Goal: Task Accomplishment & Management: Complete application form

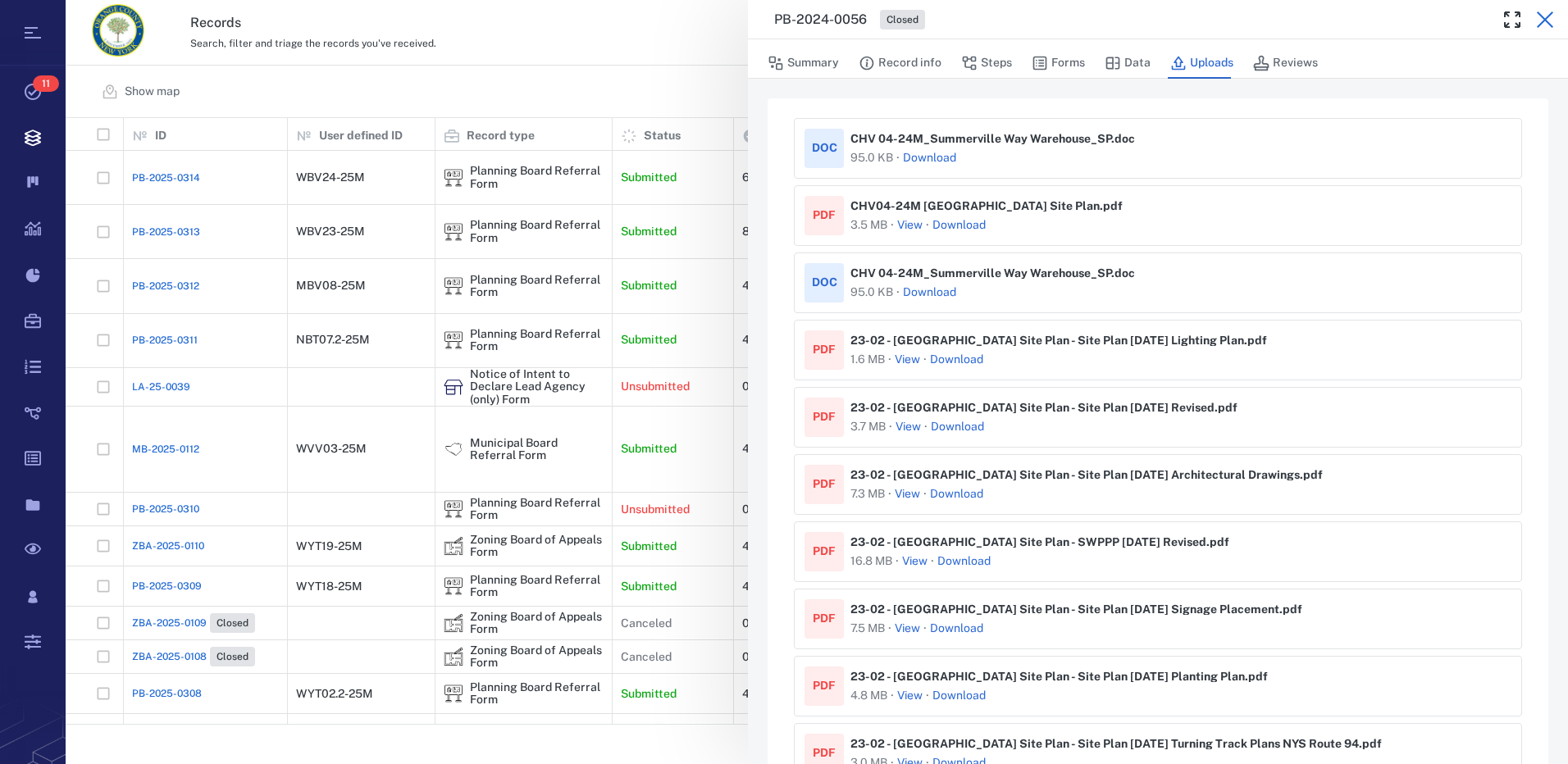
click at [1540, 21] on icon "button" at bounding box center [1544, 19] width 19 height 19
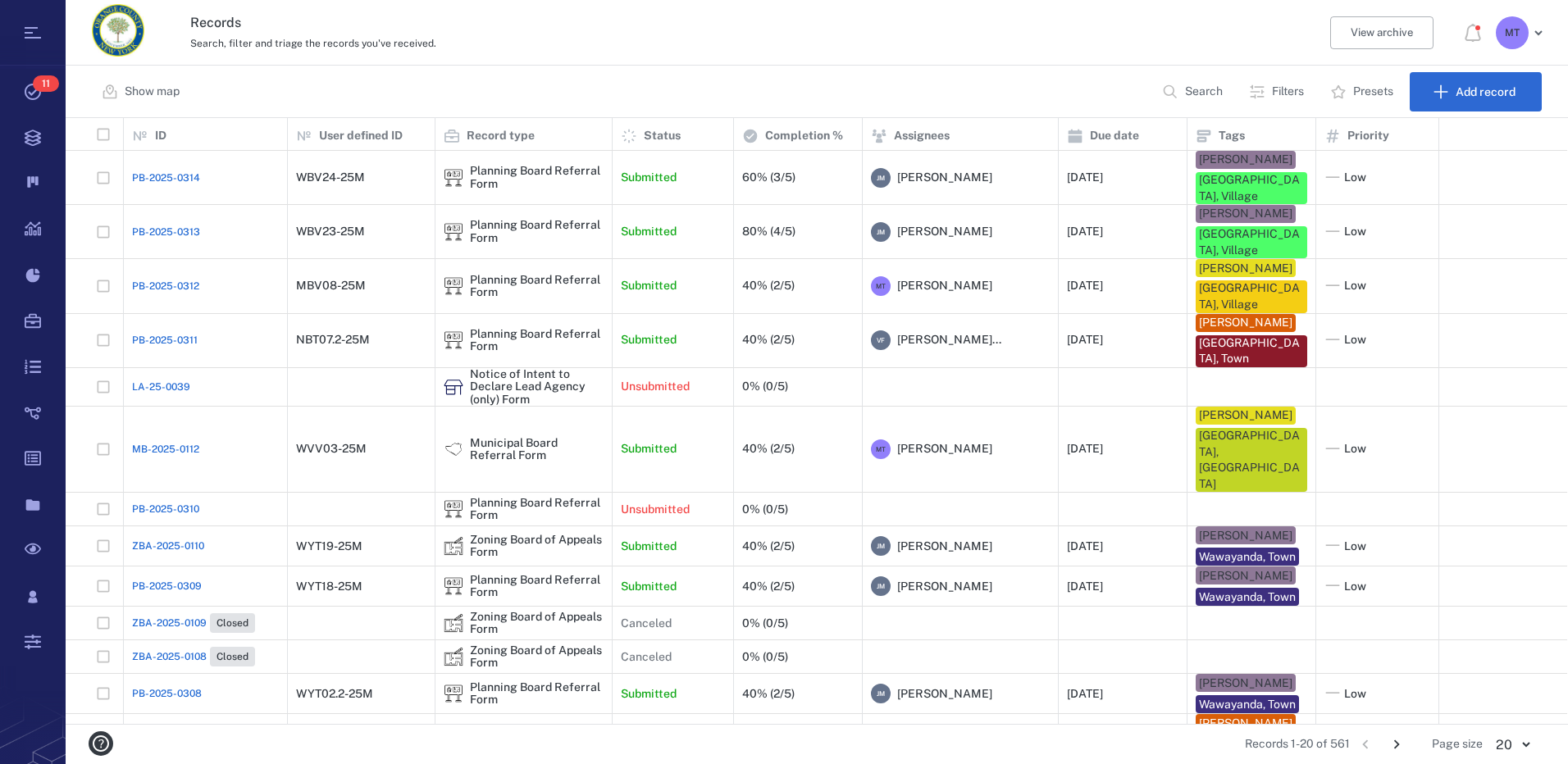
click at [1286, 91] on p "Filters" at bounding box center [1288, 91] width 32 height 16
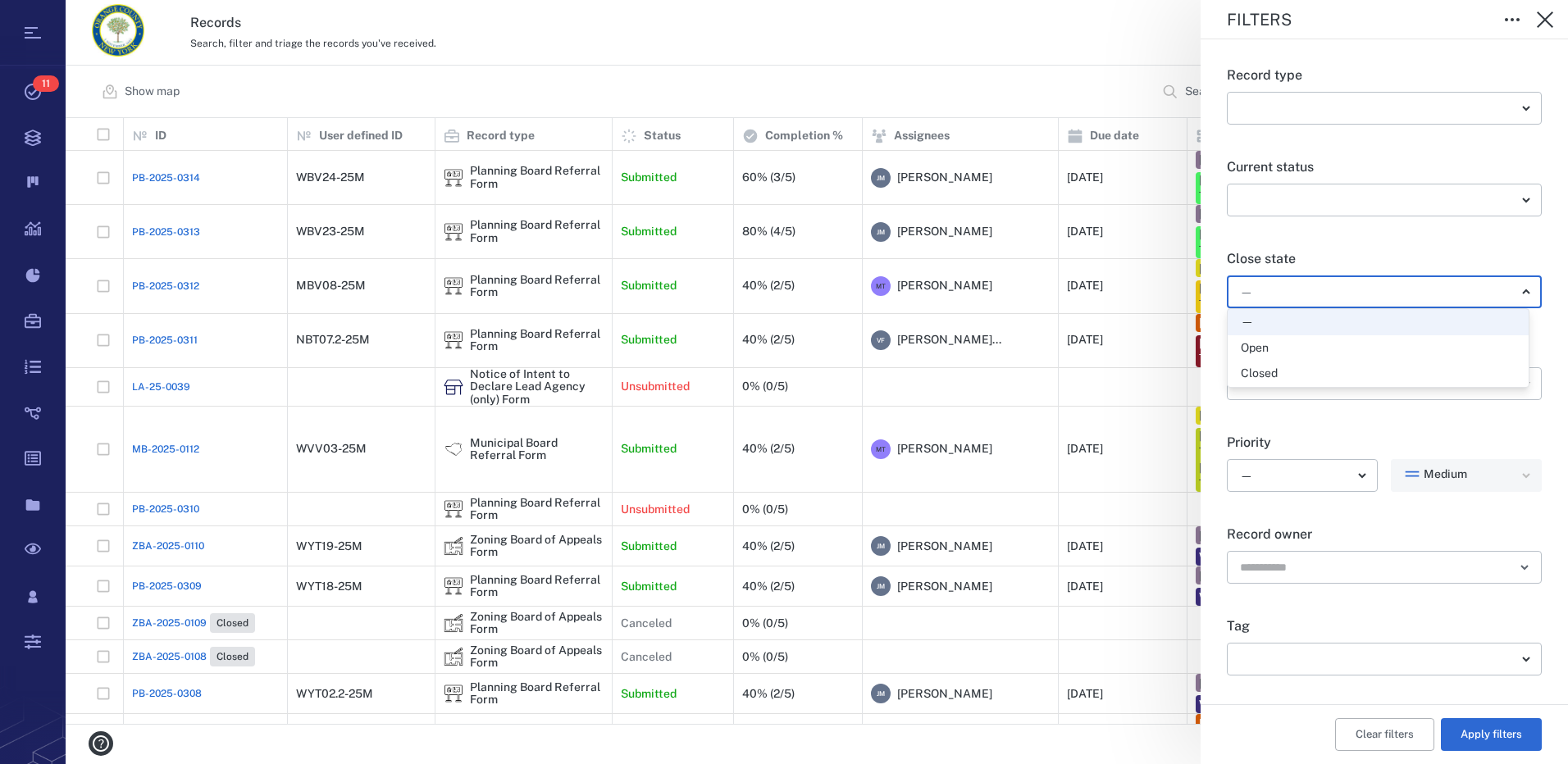
click at [1516, 294] on body "Tasks 11 Records Boards Dashboard Reports Record types Guide steps Rules Form b…" at bounding box center [784, 382] width 1568 height 764
drag, startPoint x: 1280, startPoint y: 344, endPoint x: 1408, endPoint y: 549, distance: 241.7
click at [1280, 345] on div "Open" at bounding box center [1378, 348] width 275 height 16
type input "*****"
click at [1506, 662] on body "Tasks 11 Records Boards Dashboard Reports Record types Guide steps Rules Form b…" at bounding box center [784, 382] width 1568 height 764
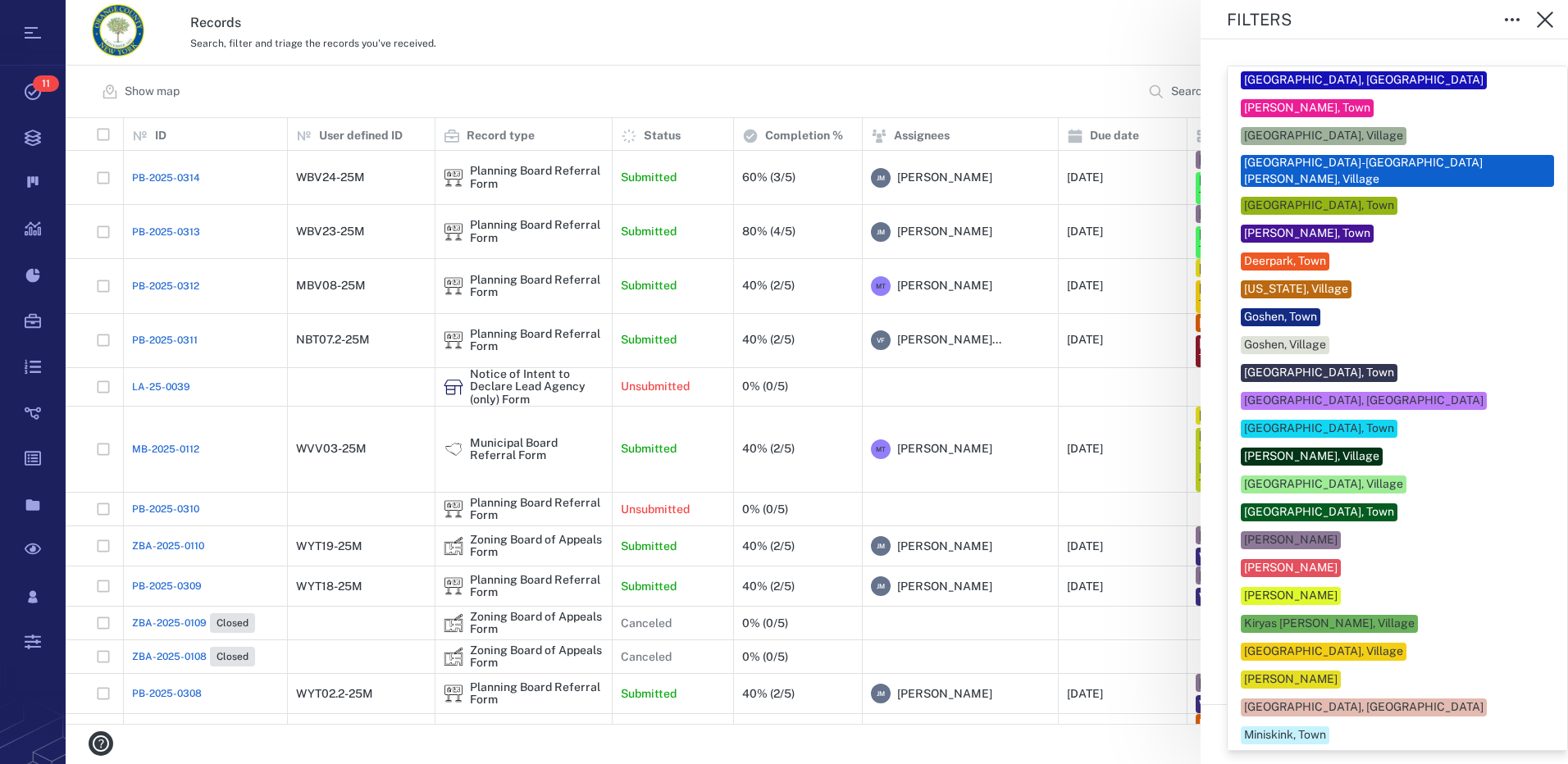
click at [1332, 672] on div "[PERSON_NAME]" at bounding box center [1290, 679] width 93 height 16
type input "***"
click at [1538, 603] on div at bounding box center [784, 382] width 1568 height 764
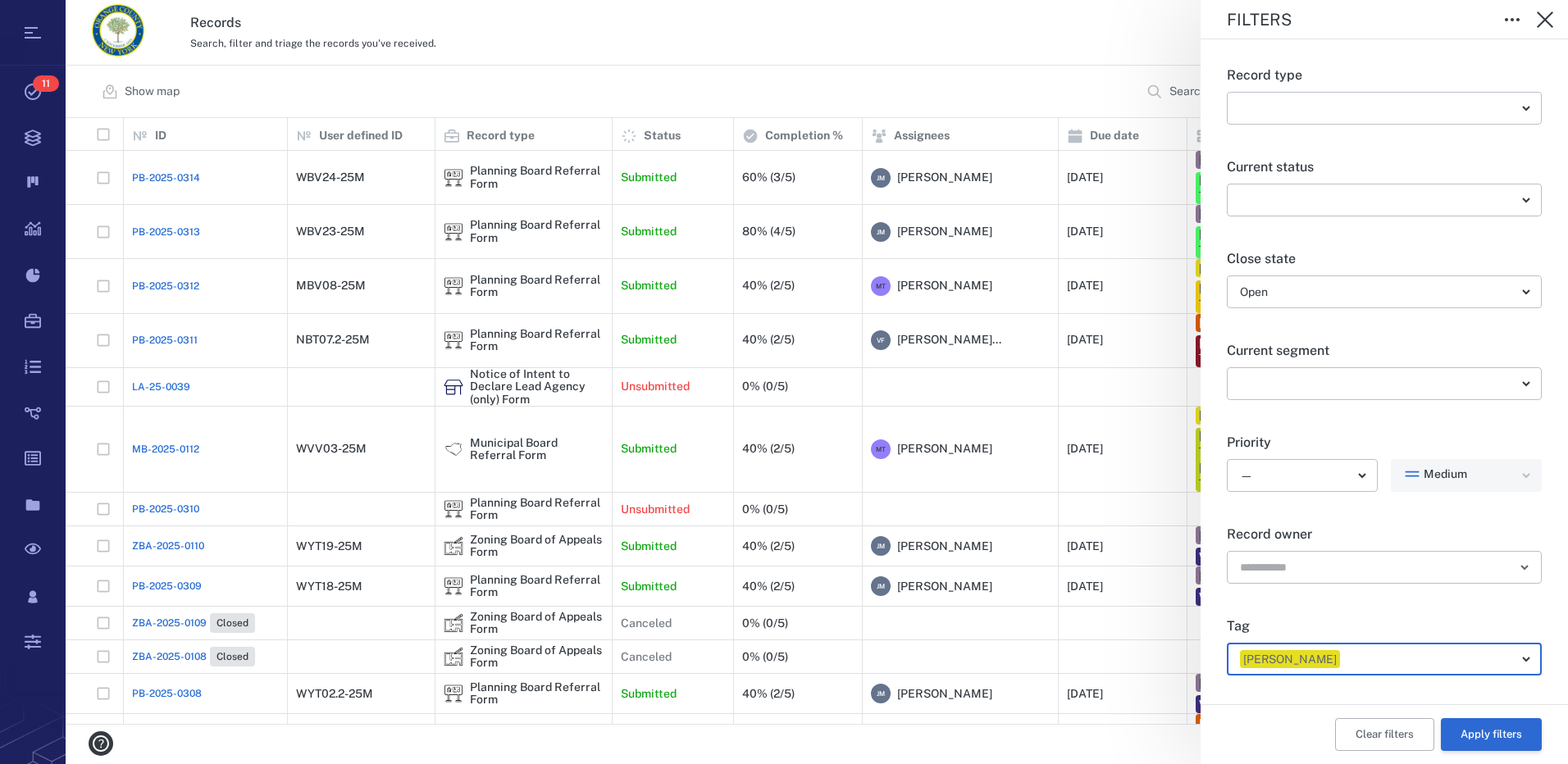
drag, startPoint x: 1488, startPoint y: 735, endPoint x: 1478, endPoint y: 729, distance: 11.7
click at [1488, 734] on button "Apply filters" at bounding box center [1491, 734] width 101 height 33
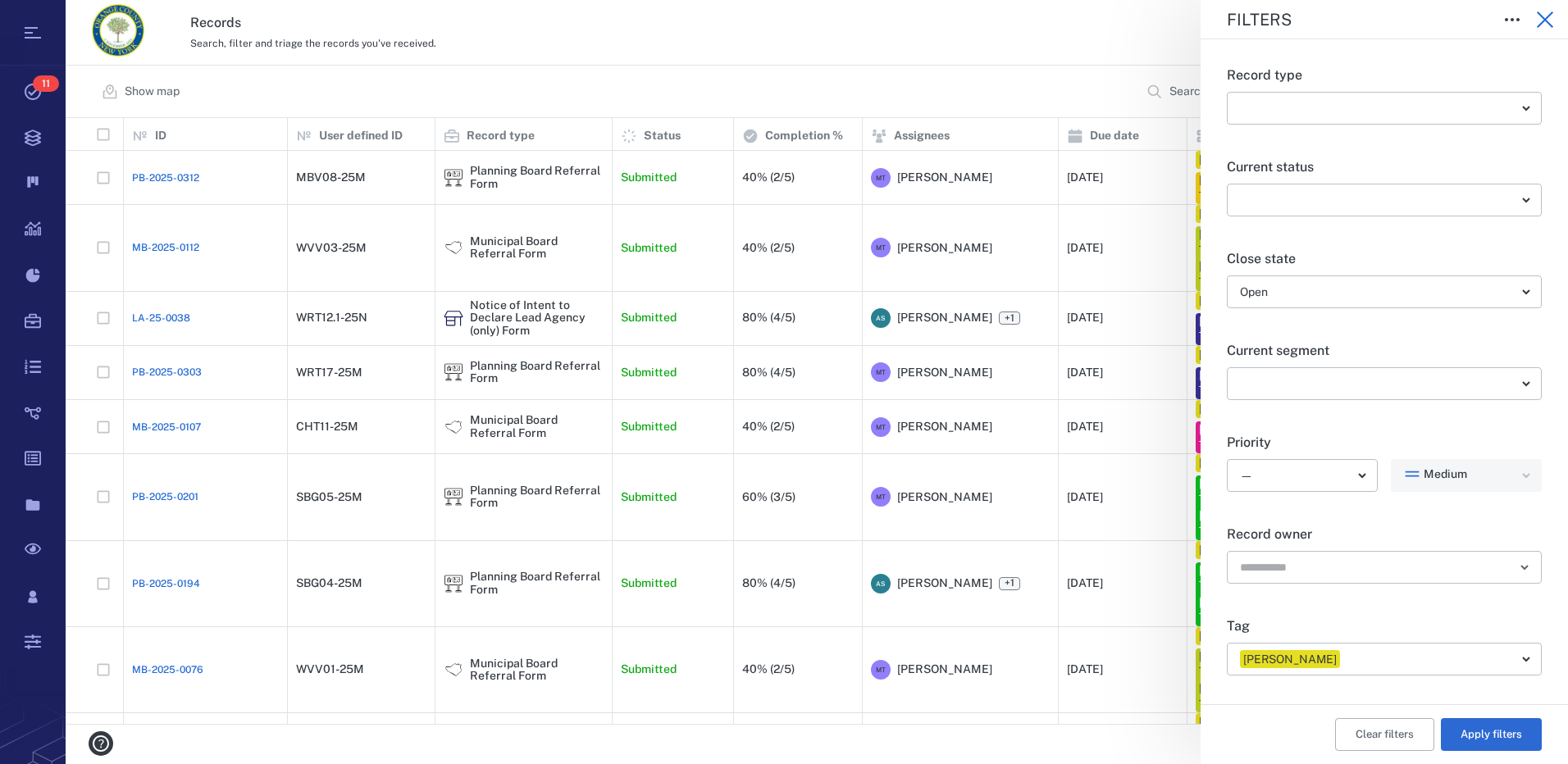
click at [1542, 21] on icon "button" at bounding box center [1544, 19] width 19 height 19
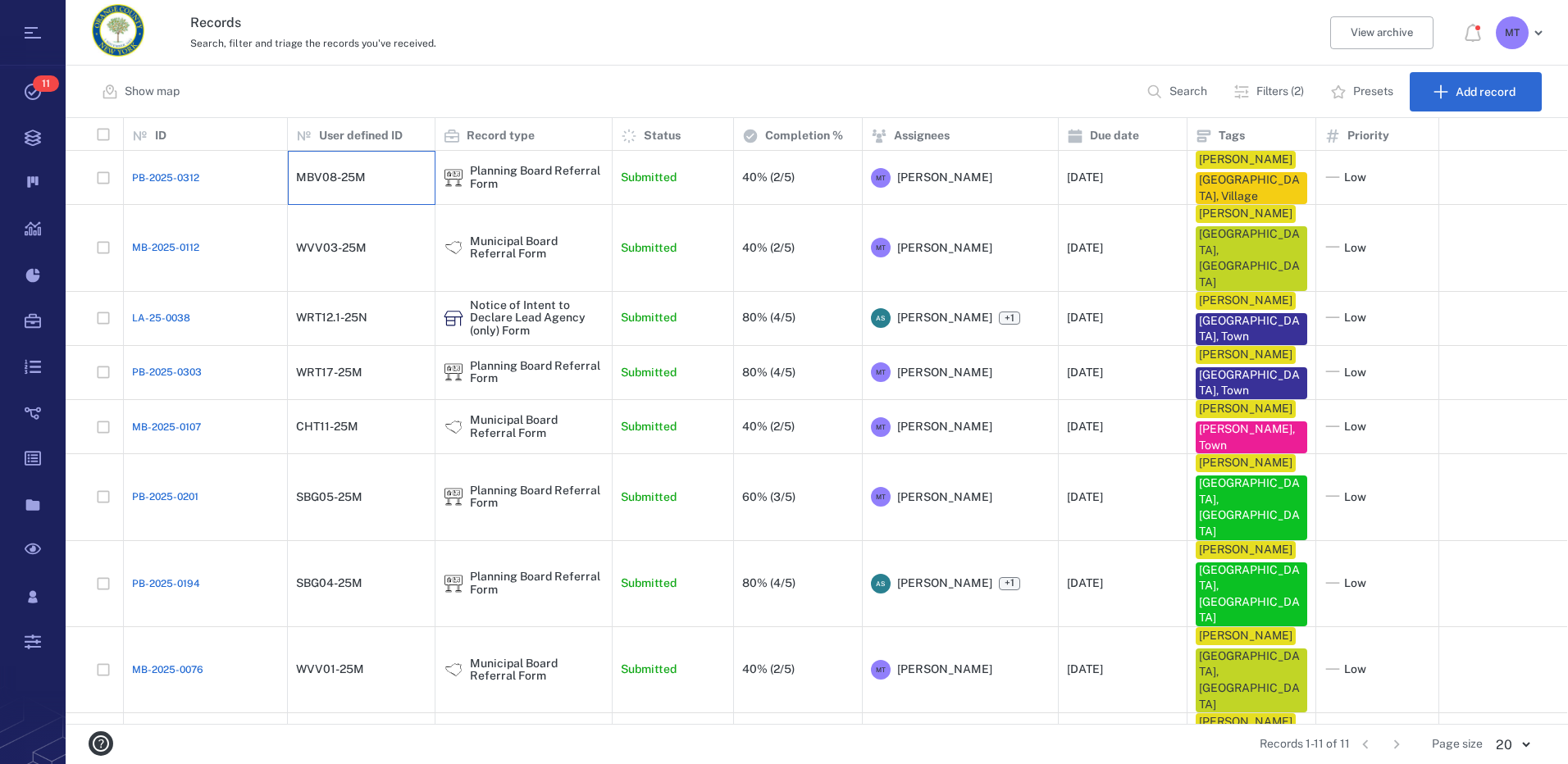
click at [308, 181] on div "MBV08-25M" at bounding box center [331, 178] width 69 height 13
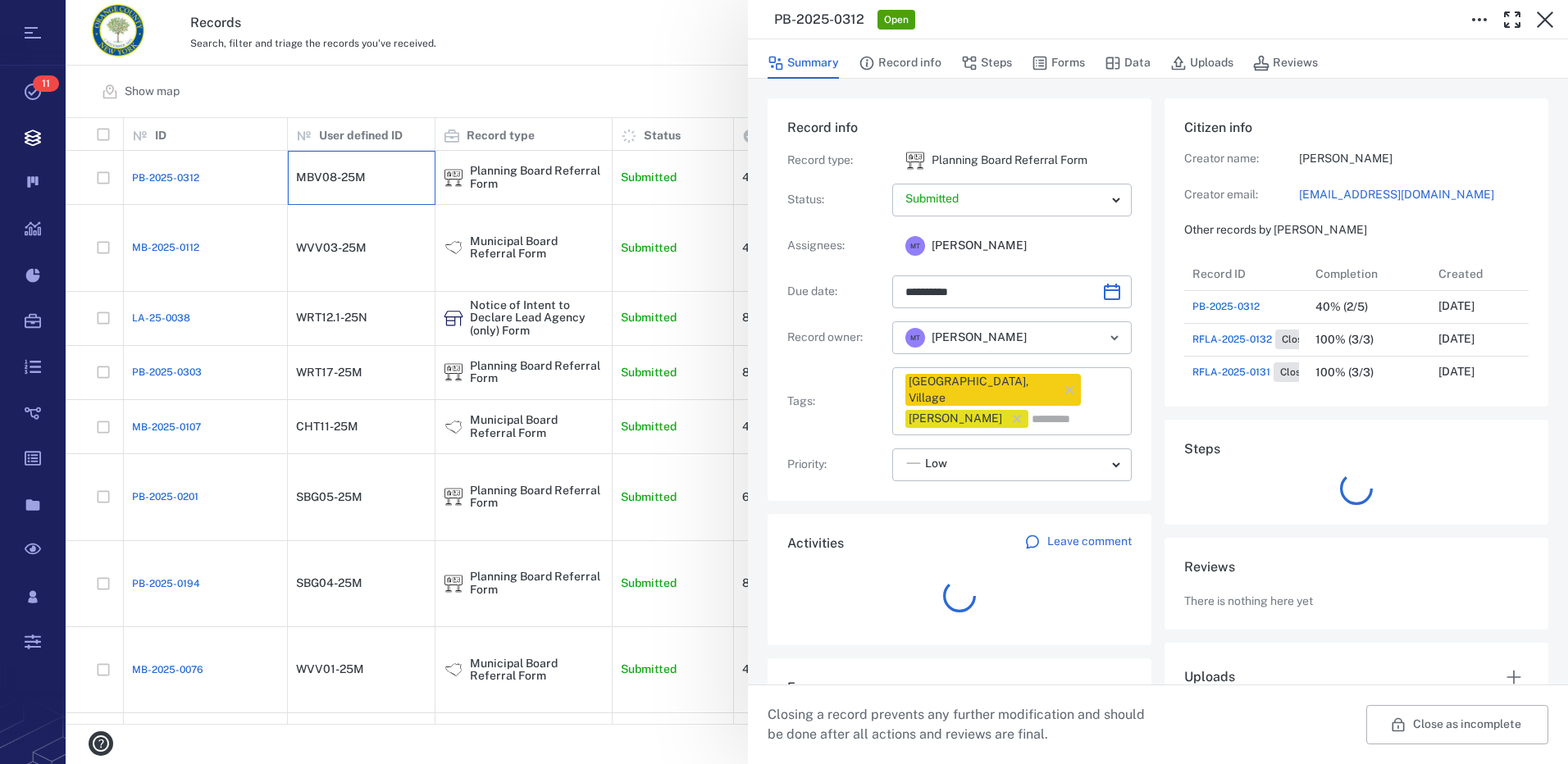
scroll to position [295, 313]
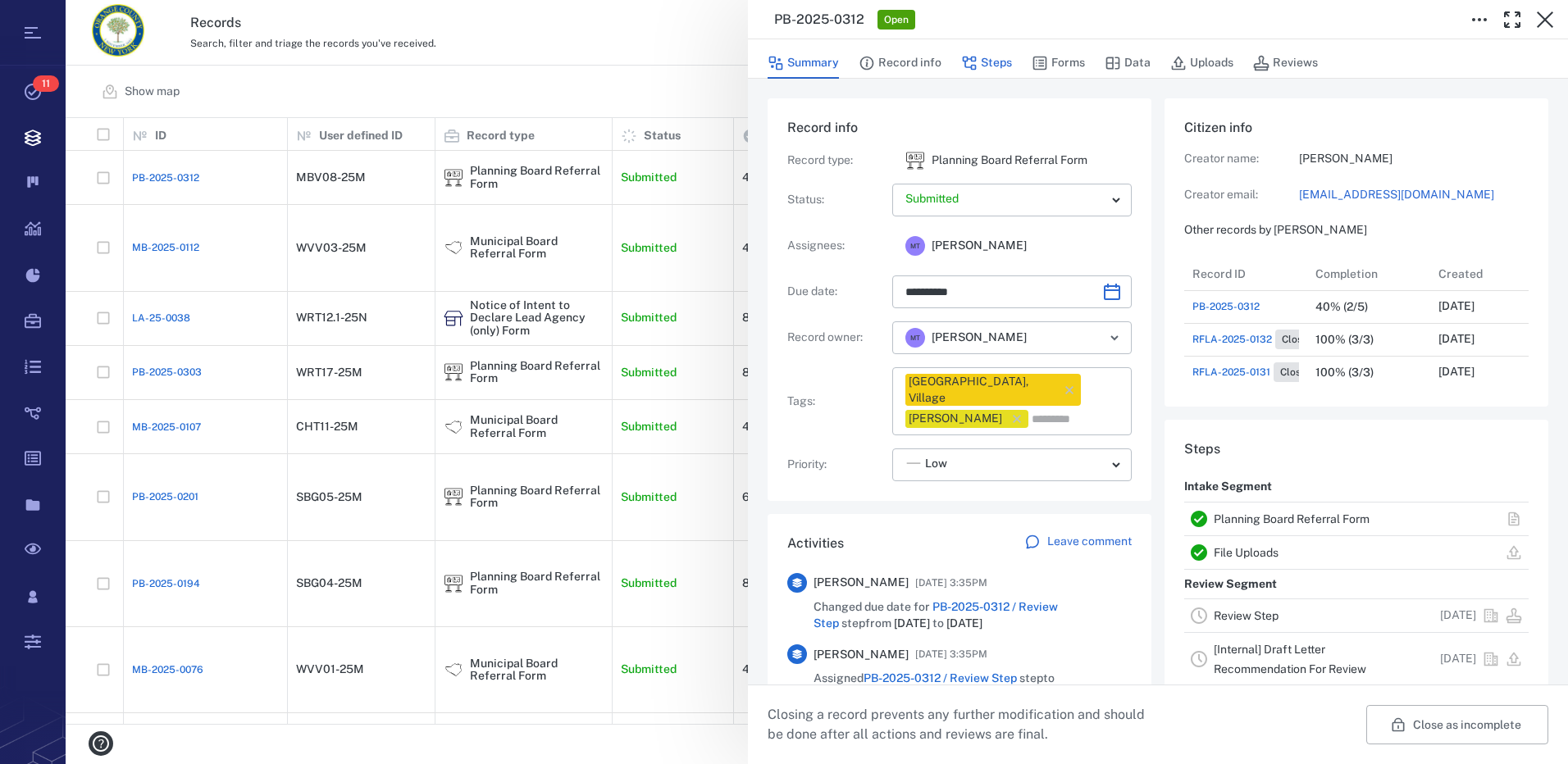
click at [991, 59] on button "Steps" at bounding box center [987, 63] width 51 height 31
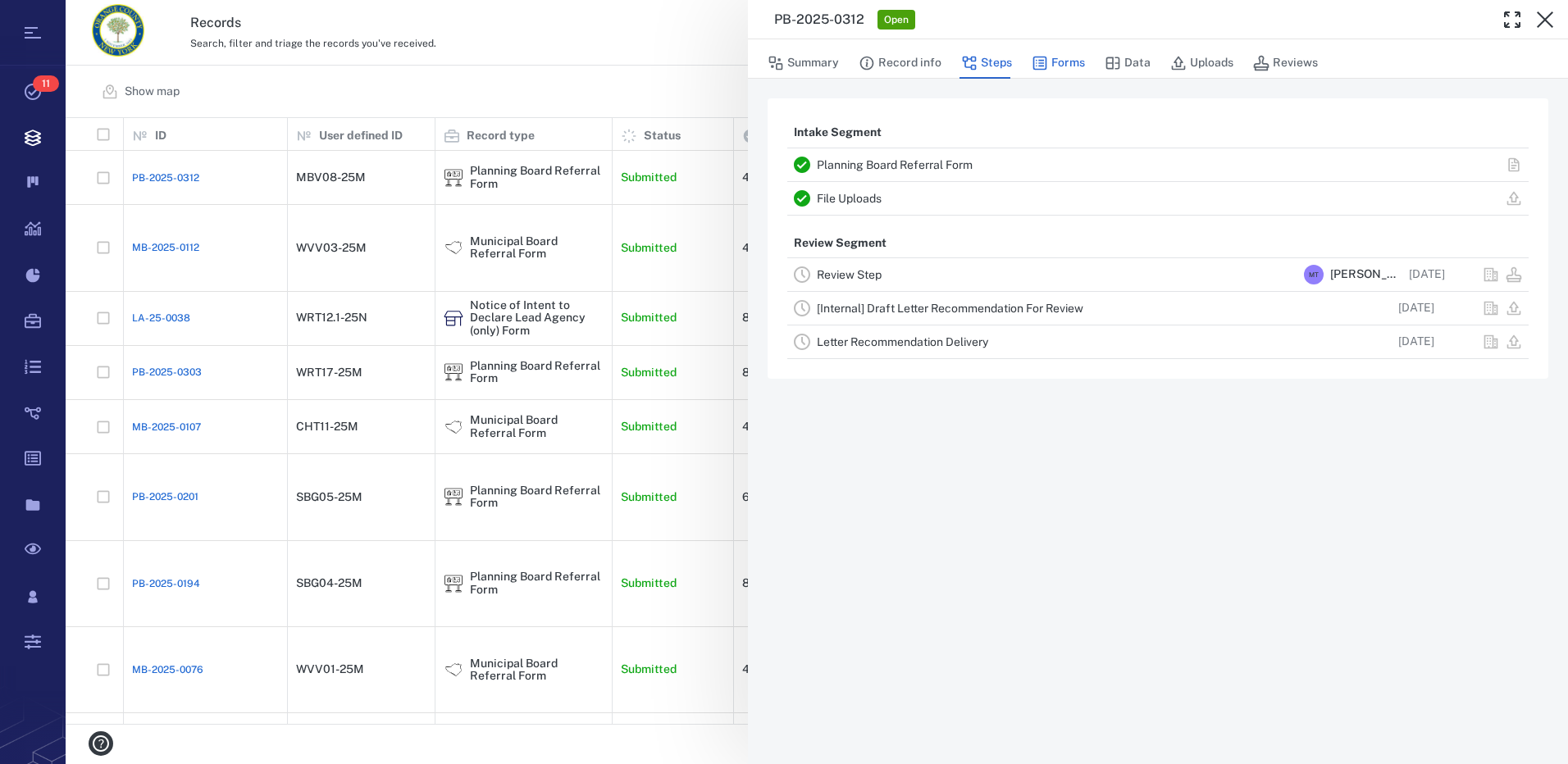
click at [1065, 59] on button "Forms" at bounding box center [1058, 63] width 53 height 31
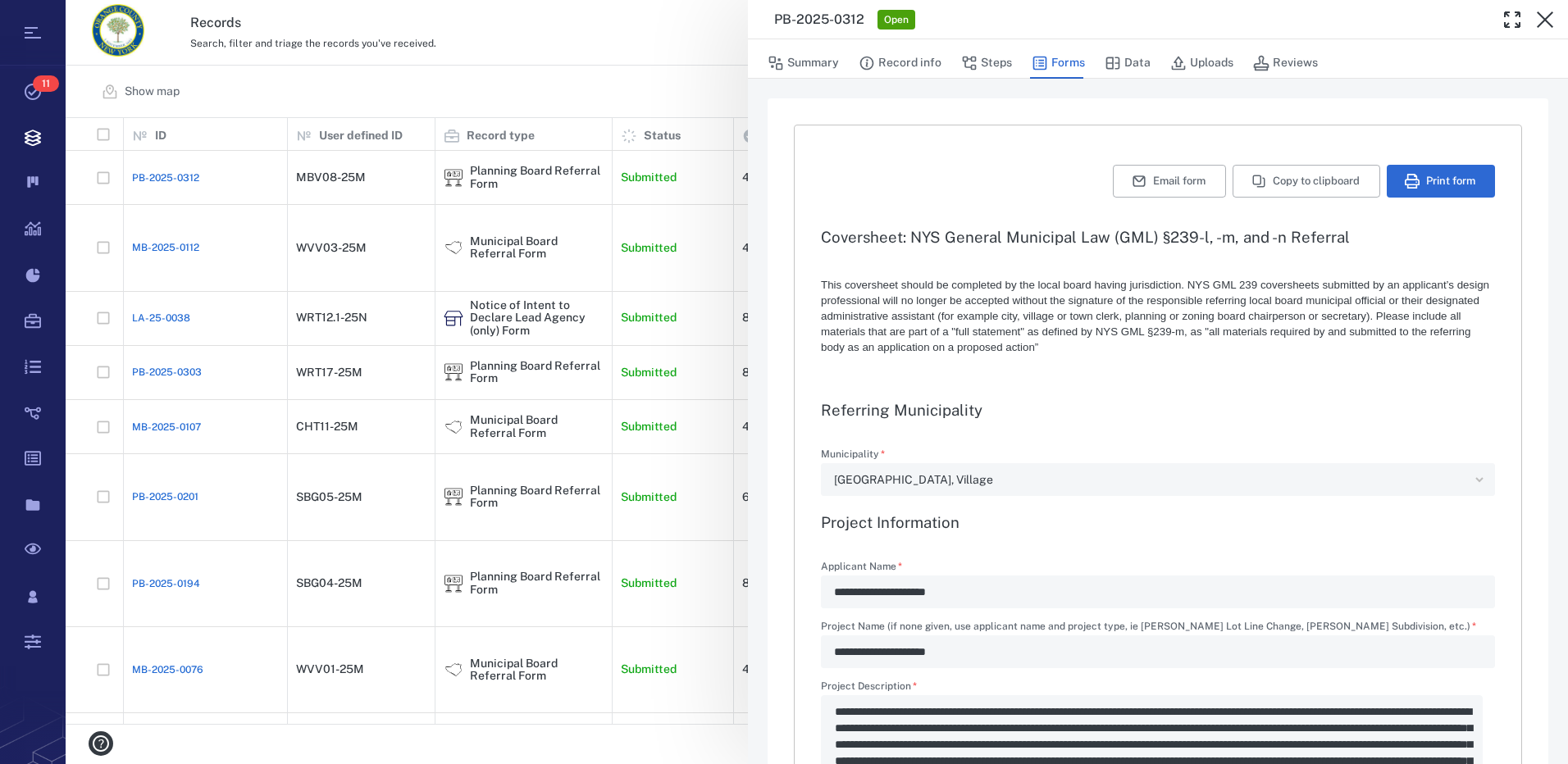
type textarea "*"
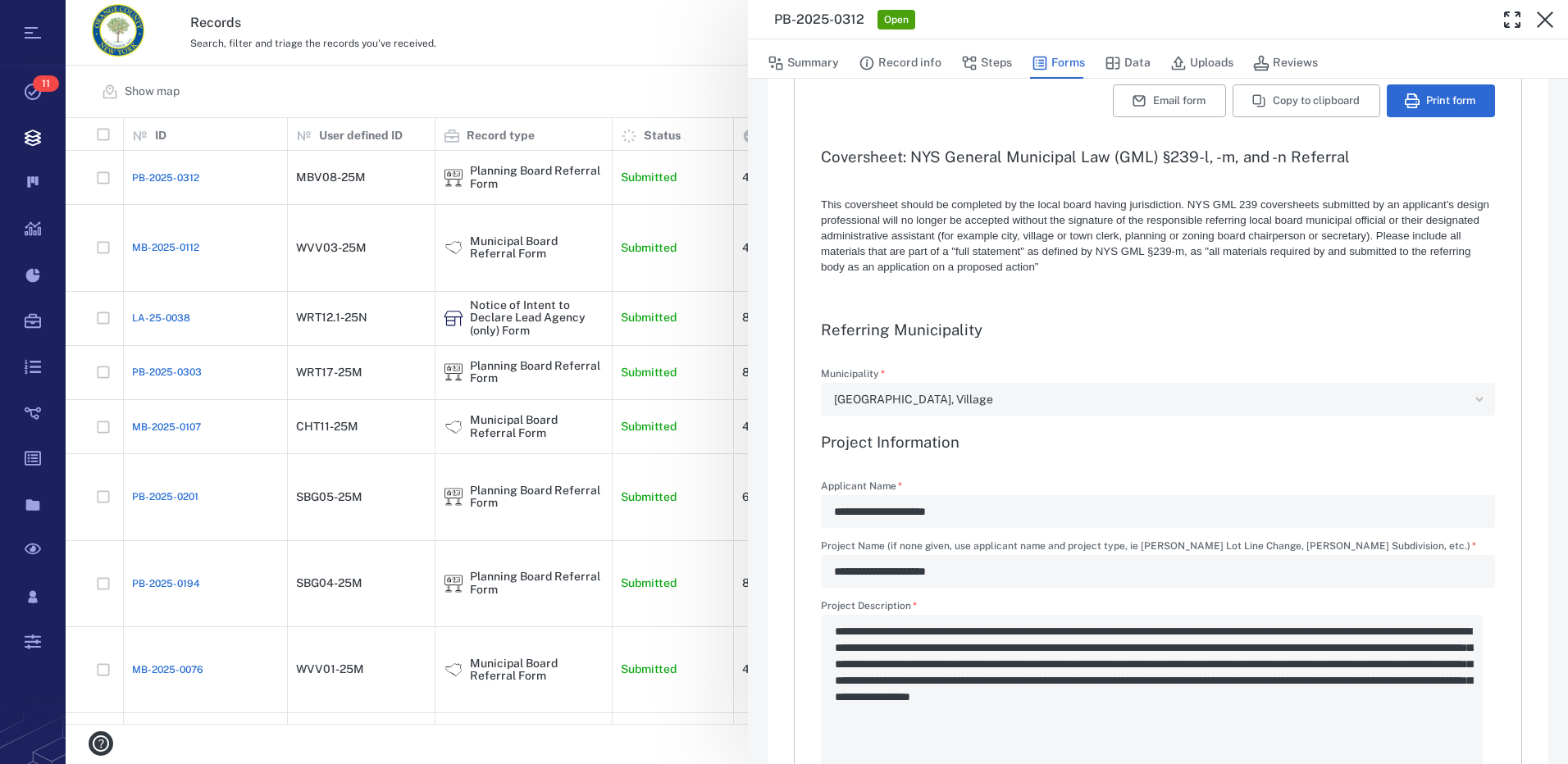
scroll to position [246, 0]
